Goal: Task Accomplishment & Management: Manage account settings

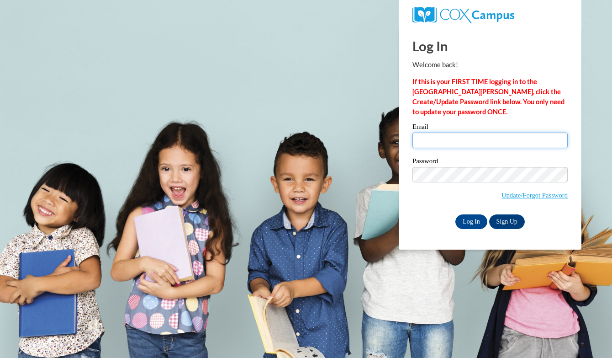
click at [462, 141] on input "Email" at bounding box center [489, 140] width 155 height 16
type input "lahayes2@crimson.ua.edu"
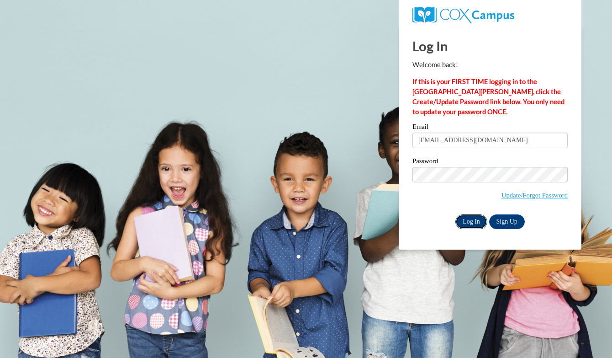
click at [467, 224] on input "Log In" at bounding box center [471, 221] width 32 height 15
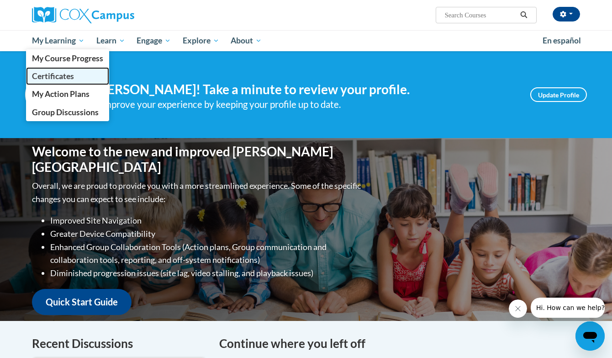
click at [65, 74] on span "Certificates" at bounding box center [53, 76] width 42 height 10
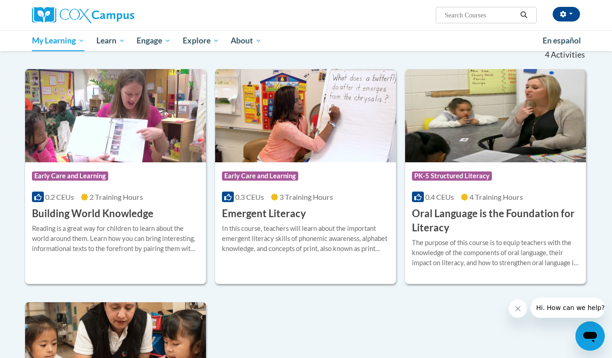
scroll to position [150, 0]
